Goal: Information Seeking & Learning: Learn about a topic

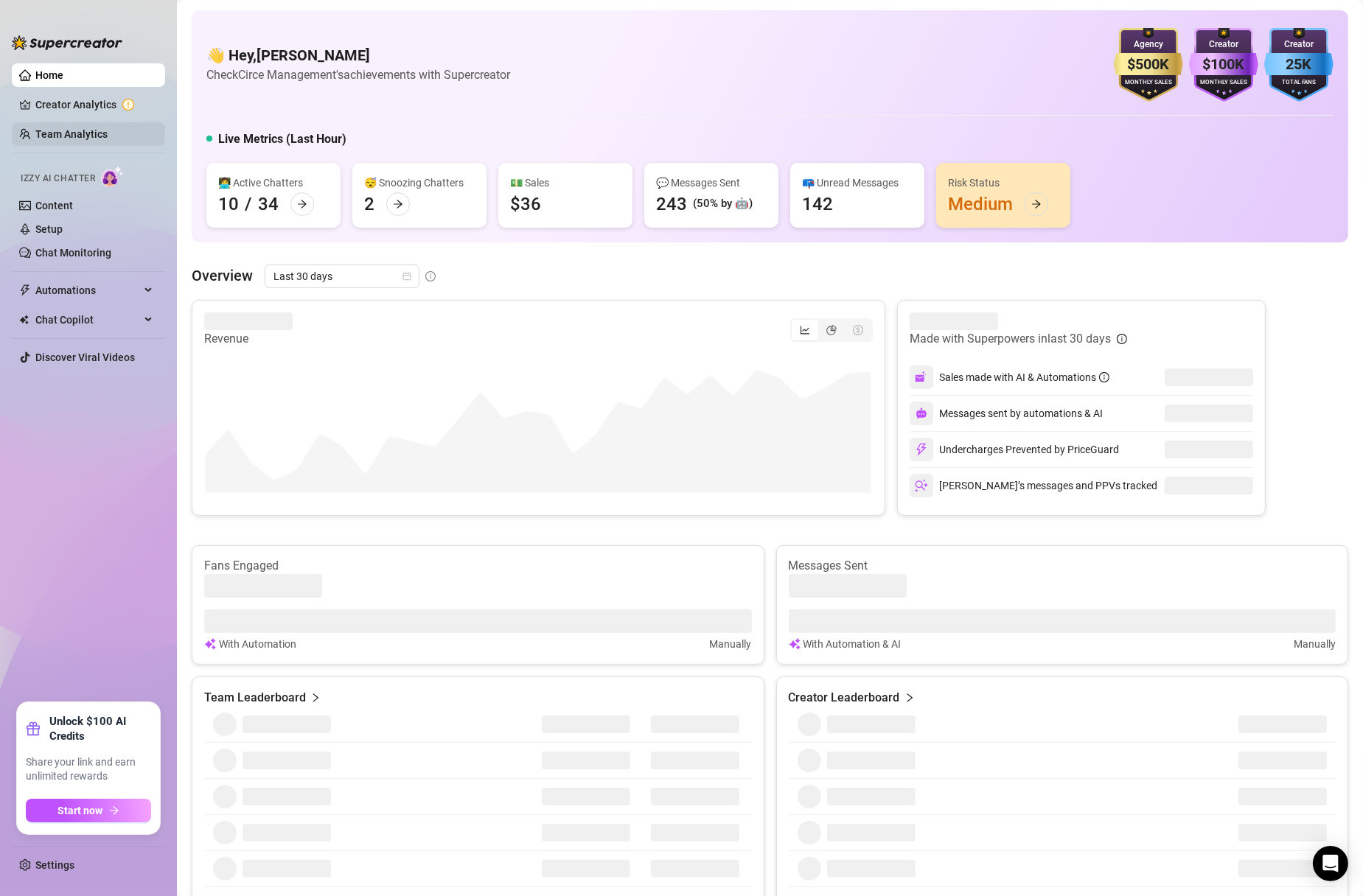
click at [46, 136] on link "Team Analytics" at bounding box center [71, 134] width 72 height 12
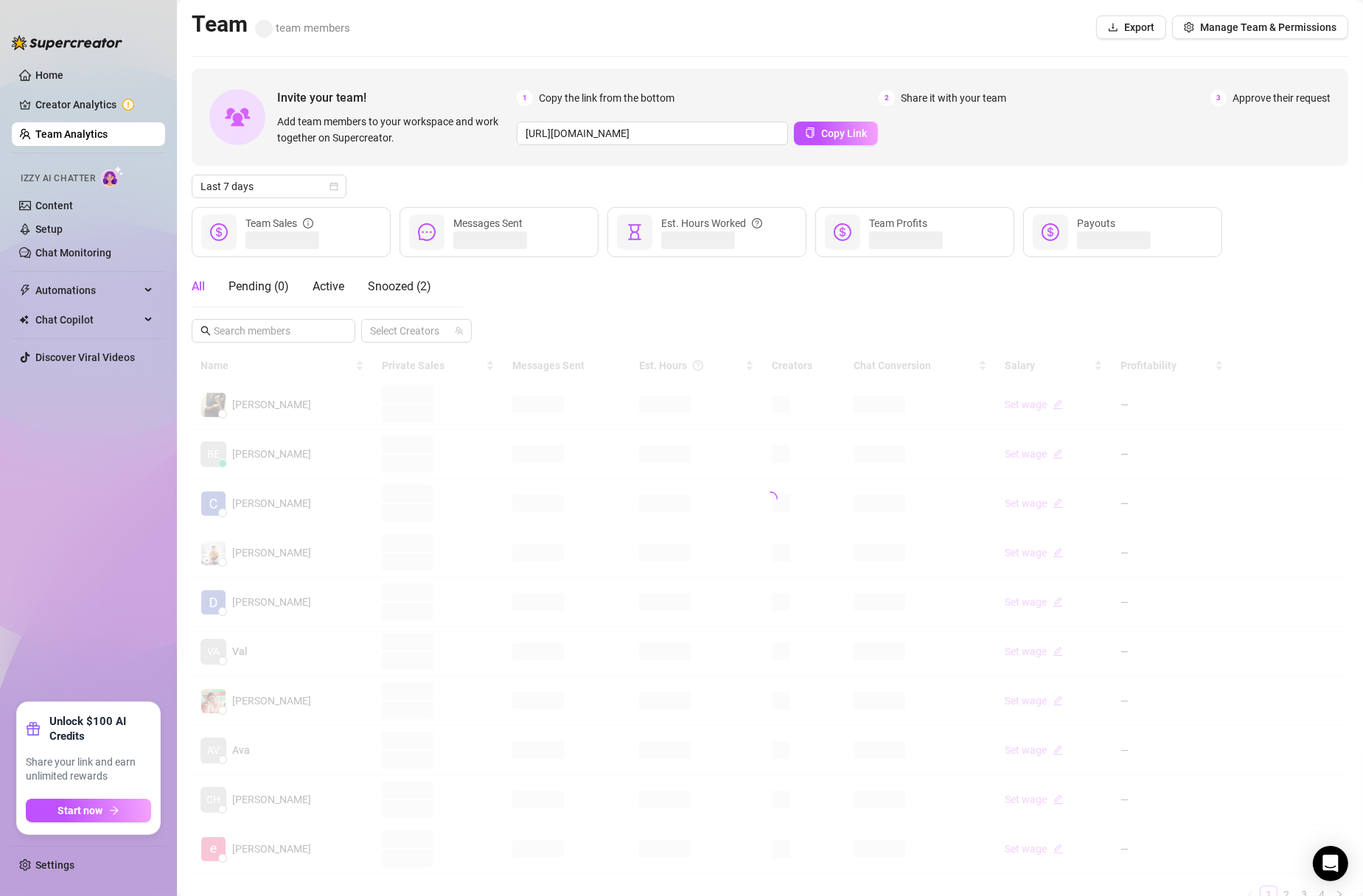
click at [56, 134] on link "Team Analytics" at bounding box center [71, 134] width 72 height 12
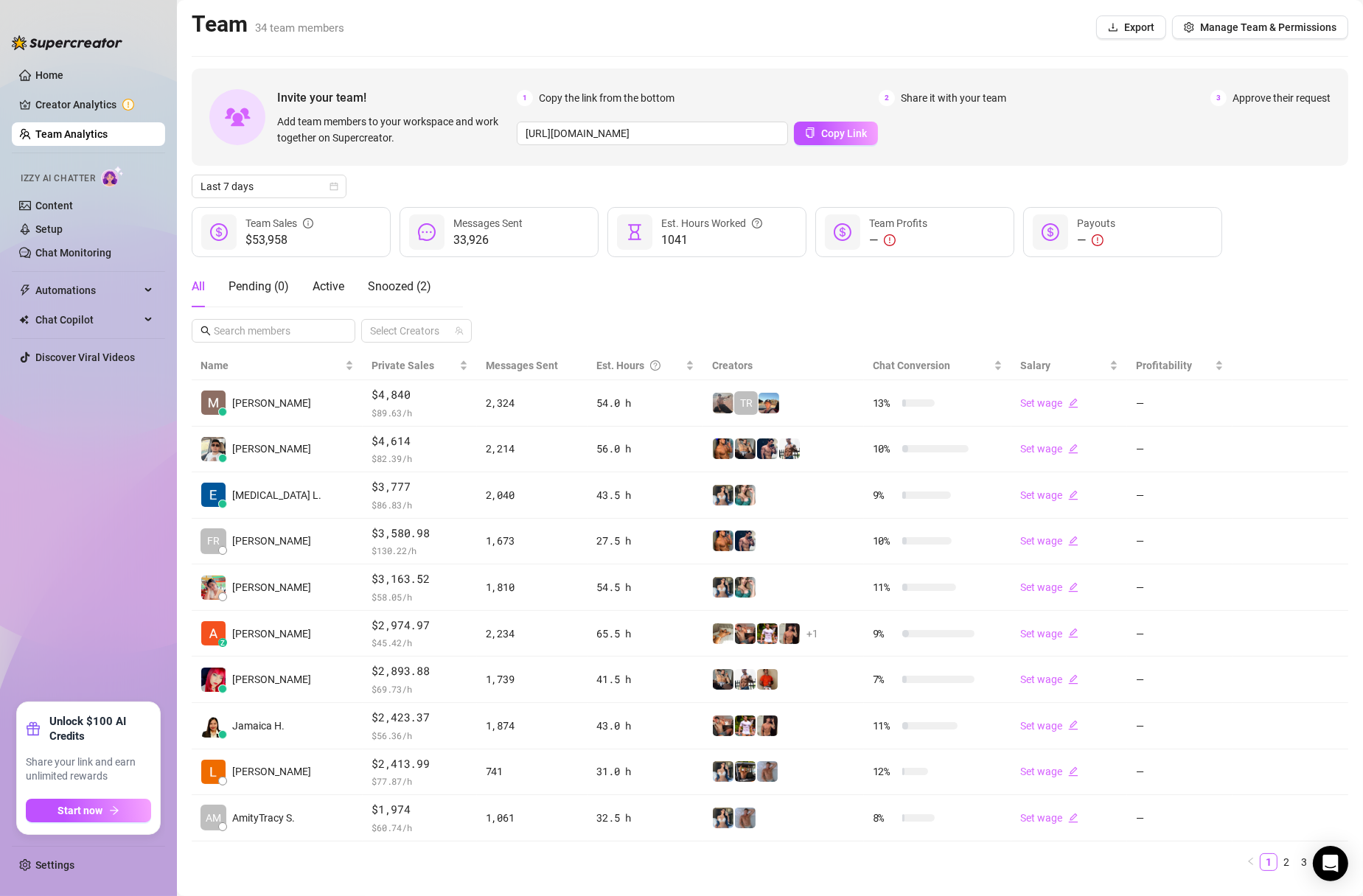
click at [51, 636] on ul "Home Creator Analytics Team Analytics Izzy AI Chatter Content Setup Chat Monito…" at bounding box center [88, 377] width 153 height 639
click at [59, 635] on ul "Home Creator Analytics Team Analytics Izzy AI Chatter Content Setup Chat Monito…" at bounding box center [88, 377] width 153 height 639
click at [335, 191] on span "Last 7 days" at bounding box center [269, 187] width 137 height 22
click at [277, 305] on div "Custom date" at bounding box center [268, 310] width 131 height 16
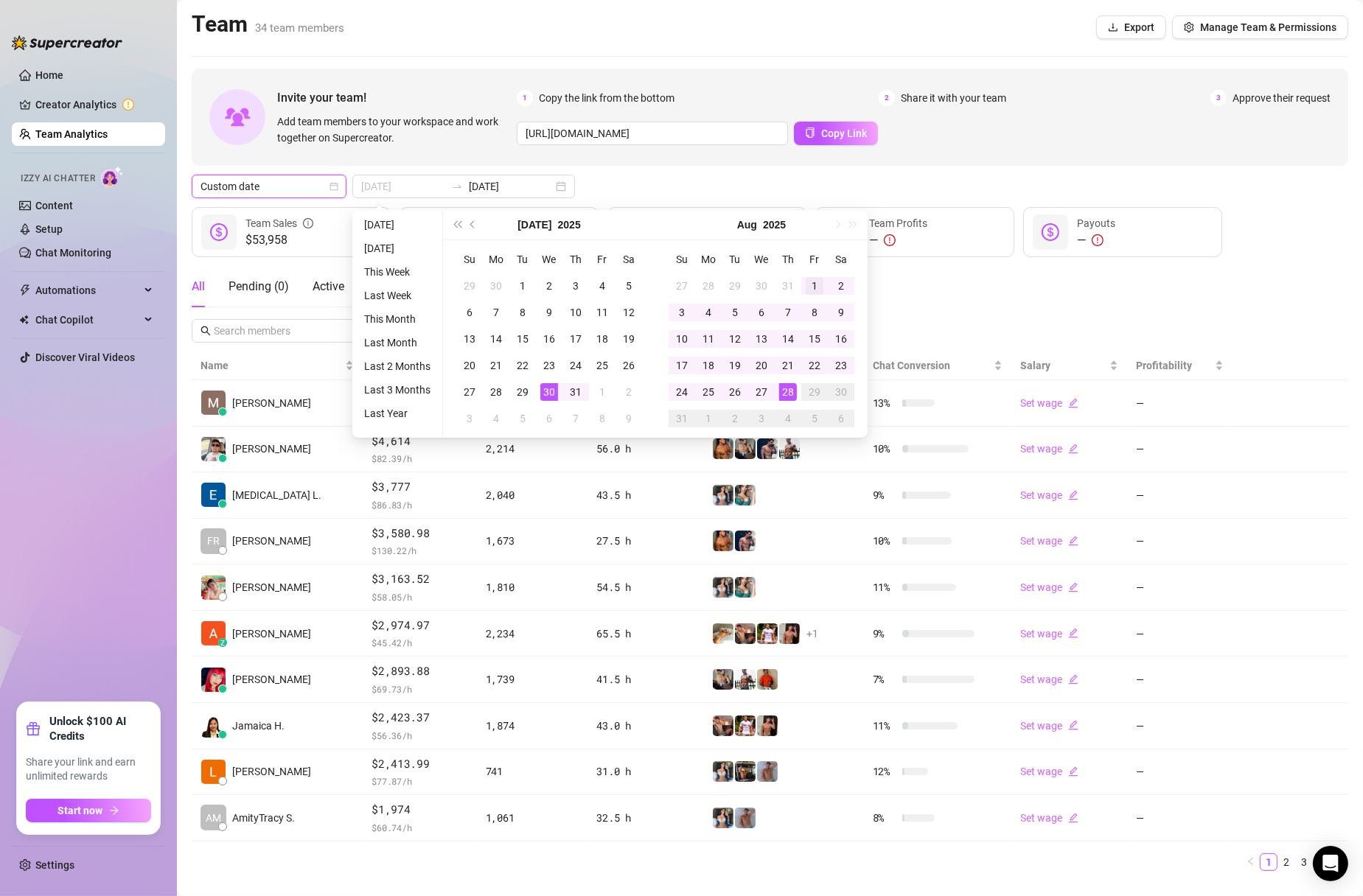
type input "2025-08-01"
click at [814, 279] on div "1" at bounding box center [814, 285] width 18 height 18
type input "2025-08-27"
click at [758, 396] on div "27" at bounding box center [761, 391] width 18 height 18
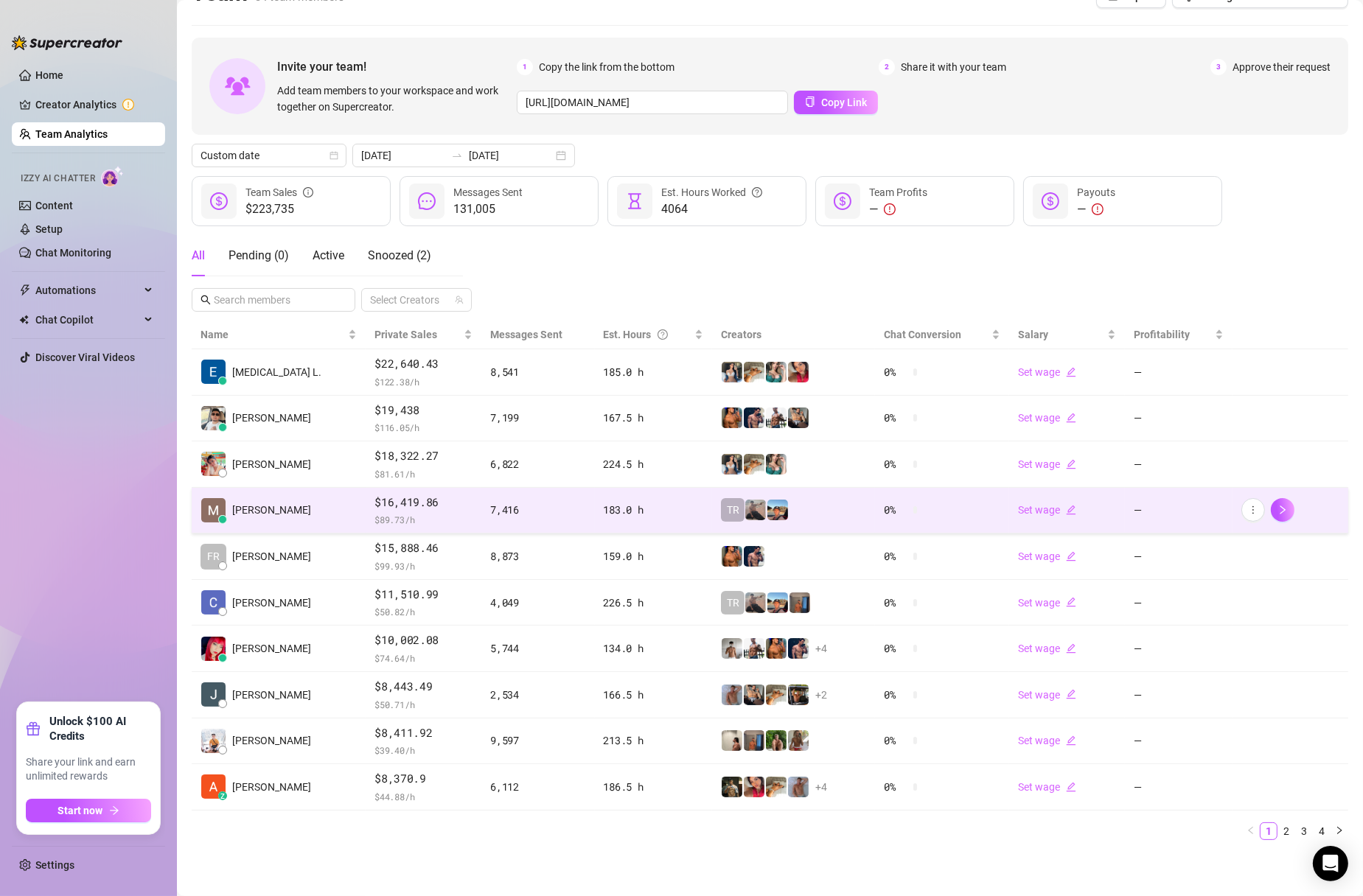
scroll to position [32, 0]
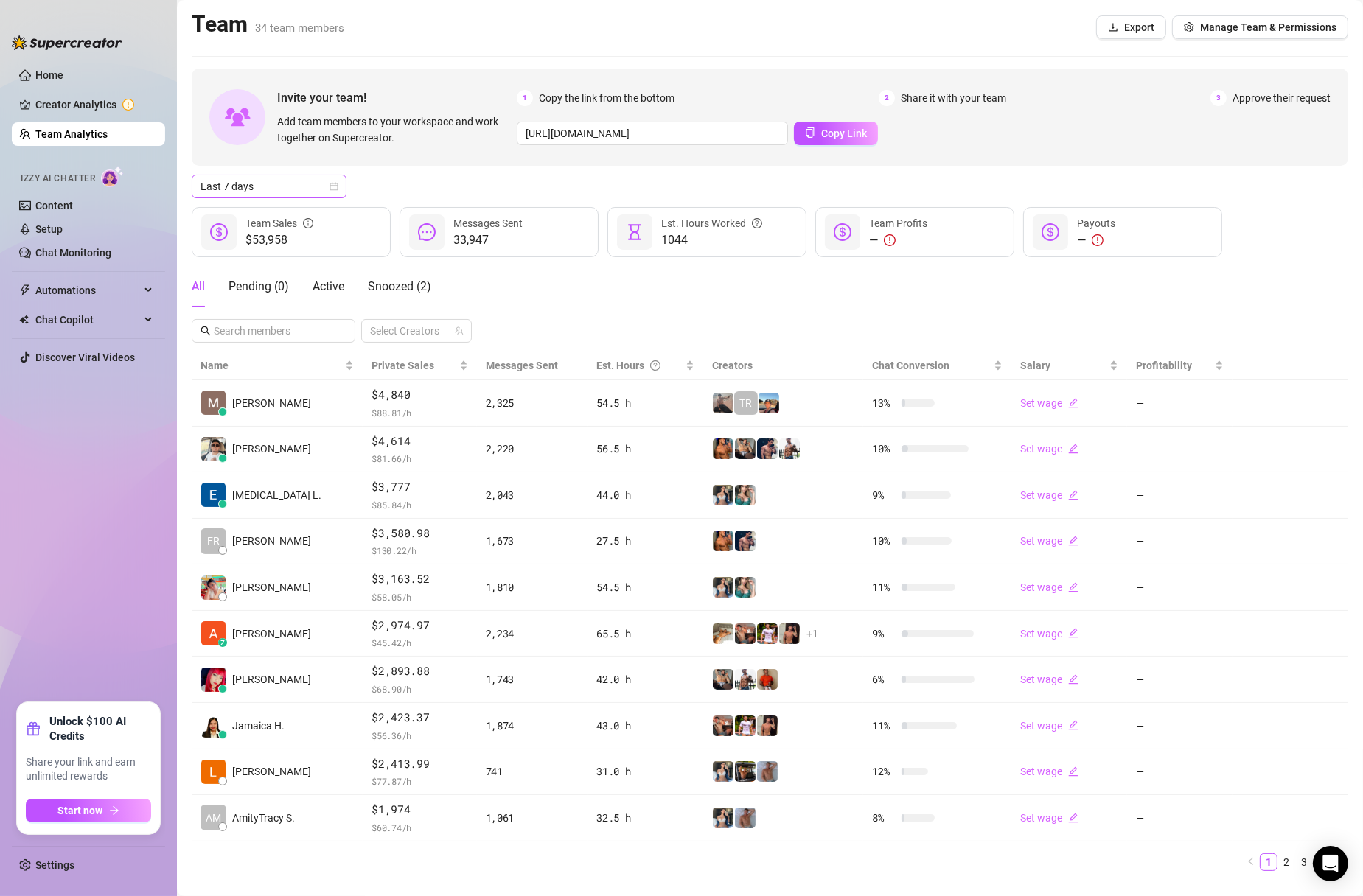
click at [333, 184] on icon "calendar" at bounding box center [334, 186] width 9 height 9
click at [266, 309] on div "Custom date" at bounding box center [268, 310] width 131 height 16
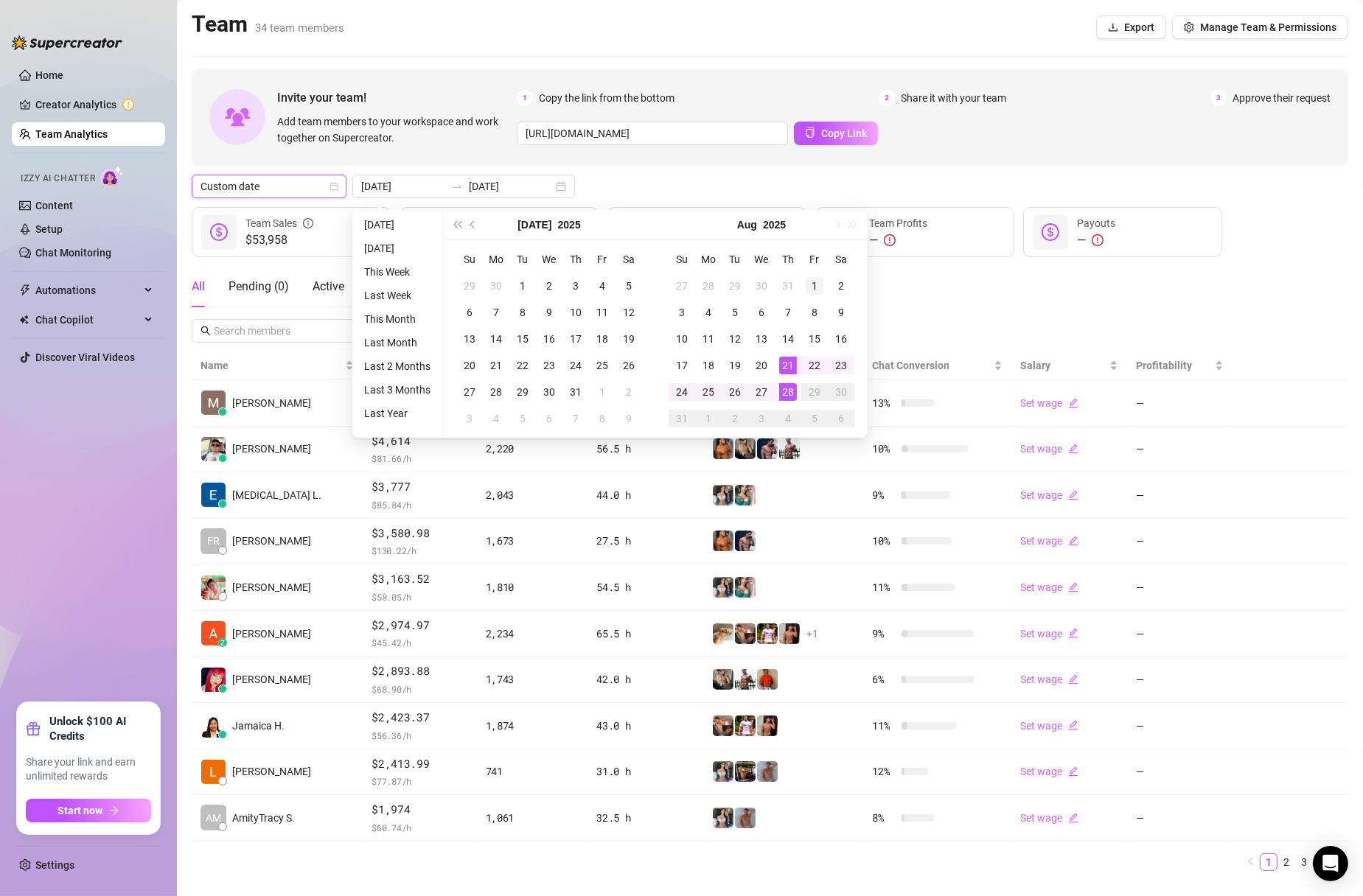
type input "2025-08-01"
click at [810, 281] on div "1" at bounding box center [814, 285] width 18 height 18
type input "2025-08-27"
click at [762, 394] on div "27" at bounding box center [761, 391] width 18 height 18
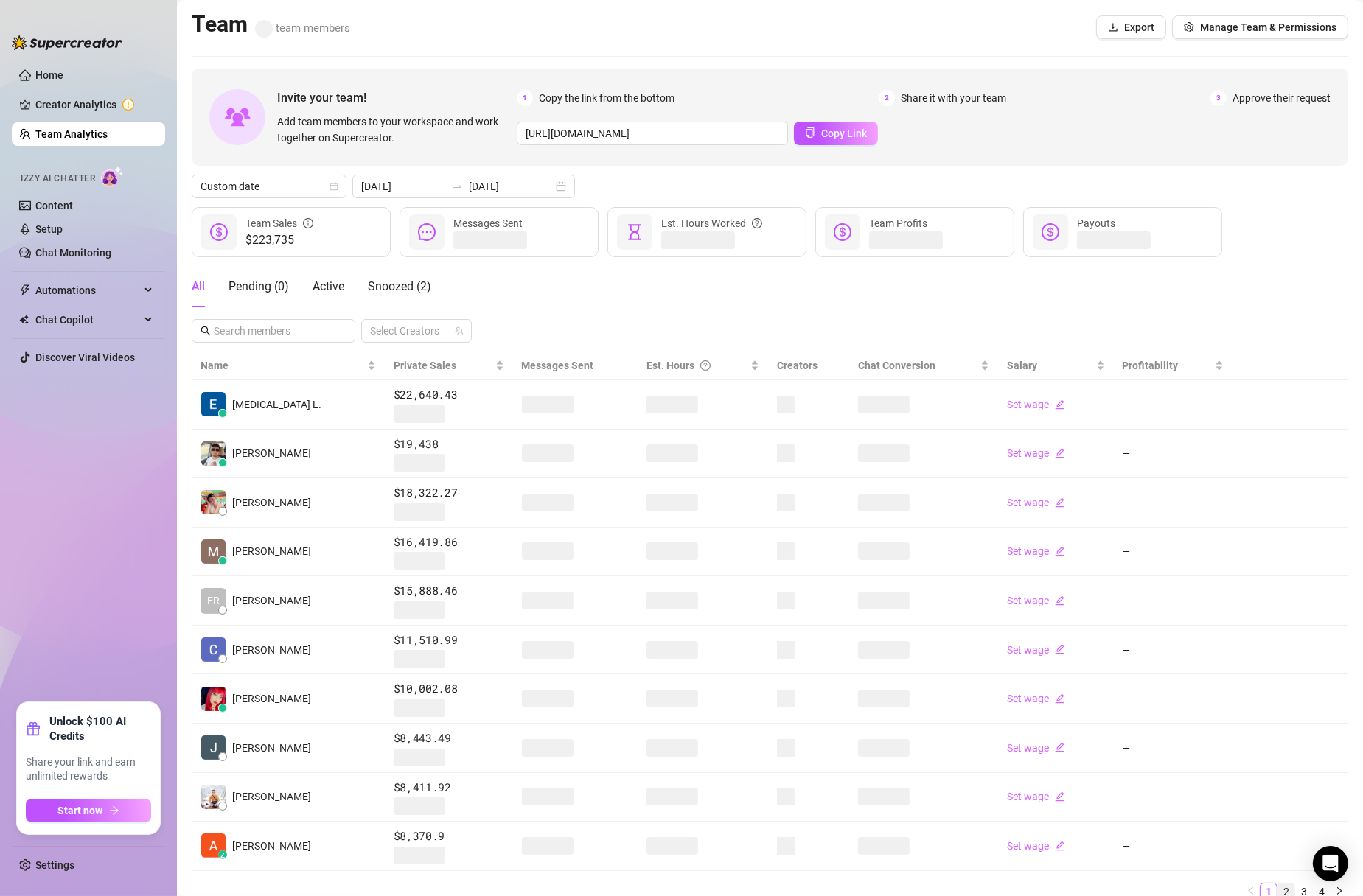
click at [1285, 890] on link "2" at bounding box center [1286, 891] width 16 height 16
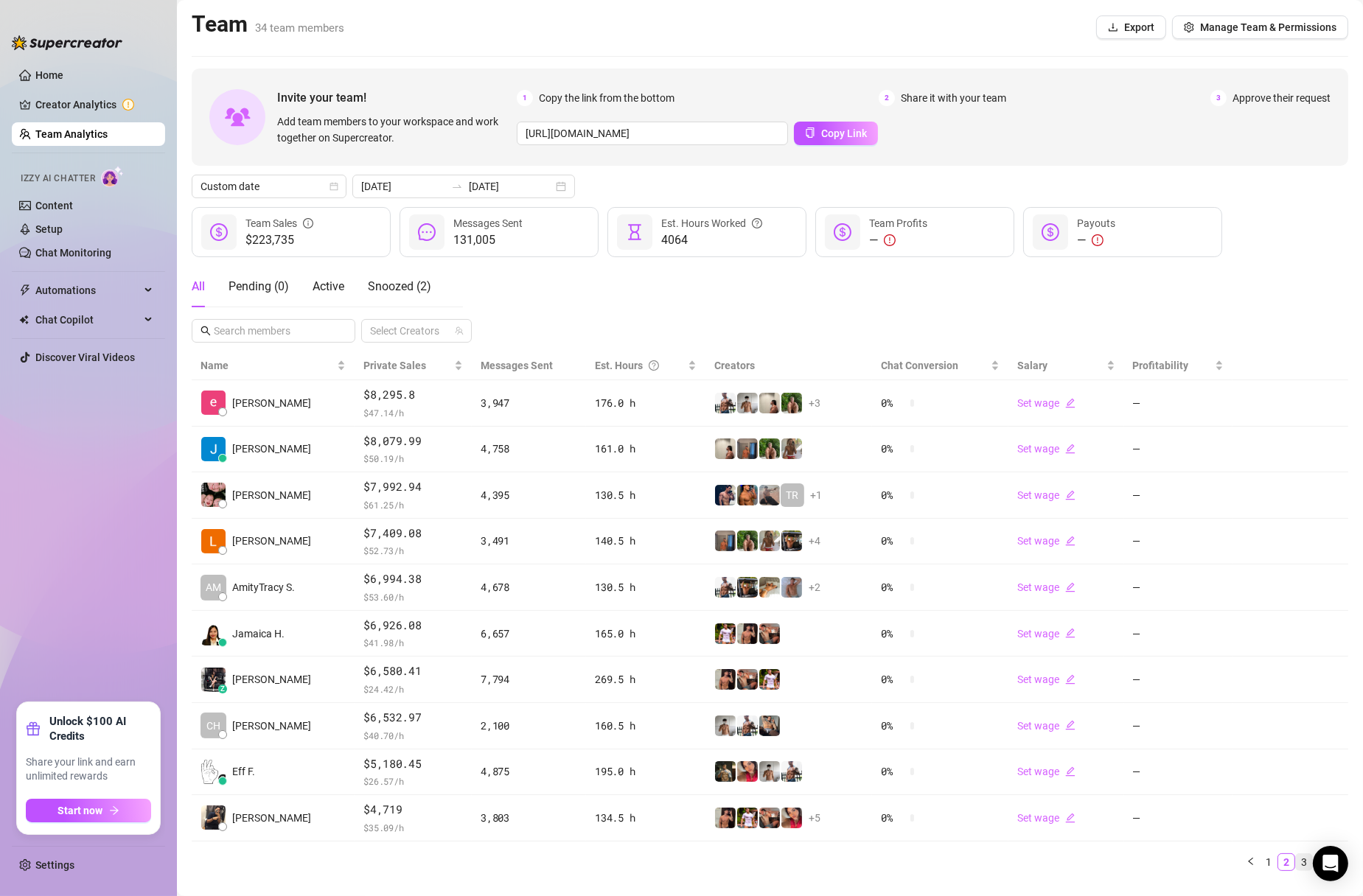
click at [1302, 863] on link "3" at bounding box center [1303, 862] width 16 height 16
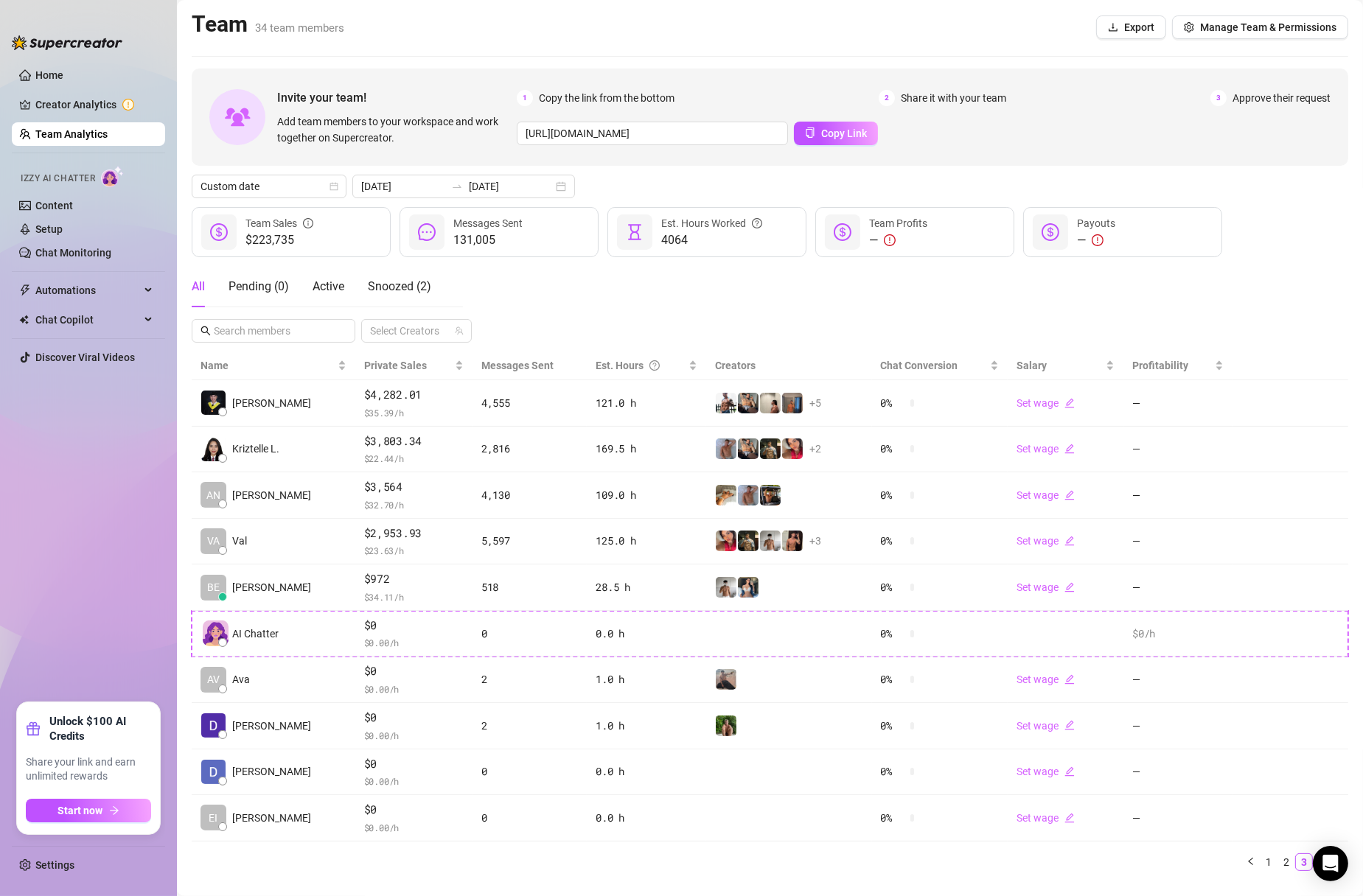
click at [92, 486] on ul "Home Creator Analytics Team Analytics Izzy AI Chatter Content Setup Chat Monito…" at bounding box center [88, 377] width 153 height 639
click at [77, 444] on ul "Home Creator Analytics Team Analytics Izzy AI Chatter Content Setup Chat Monito…" at bounding box center [88, 377] width 153 height 639
